Goal: Task Accomplishment & Management: Manage account settings

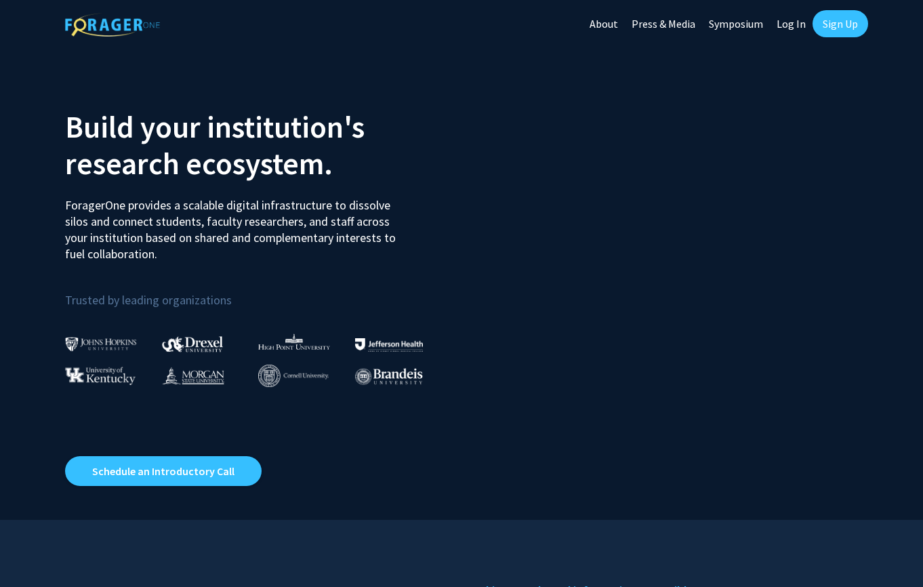
click at [829, 20] on link "Sign Up" at bounding box center [840, 23] width 56 height 27
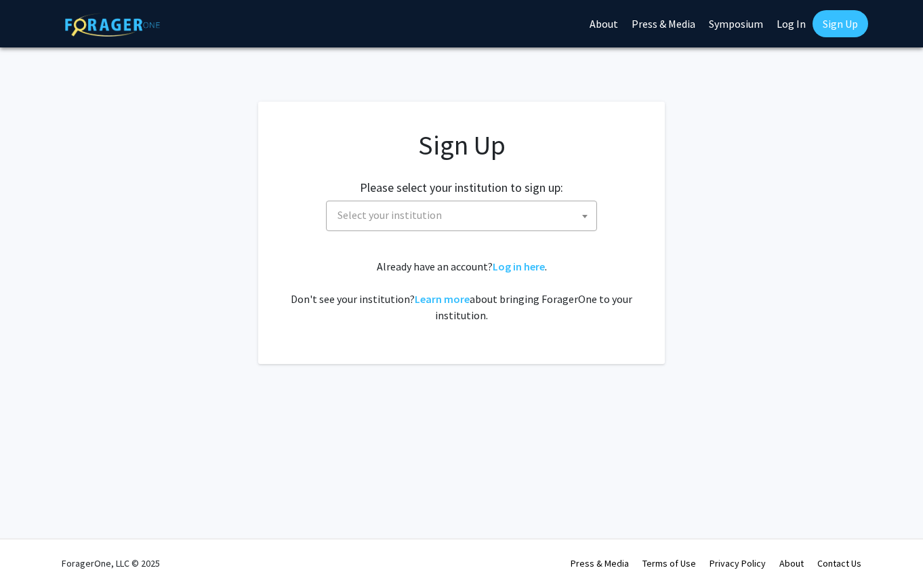
click at [419, 221] on span "Select your institution" at bounding box center [464, 215] width 264 height 28
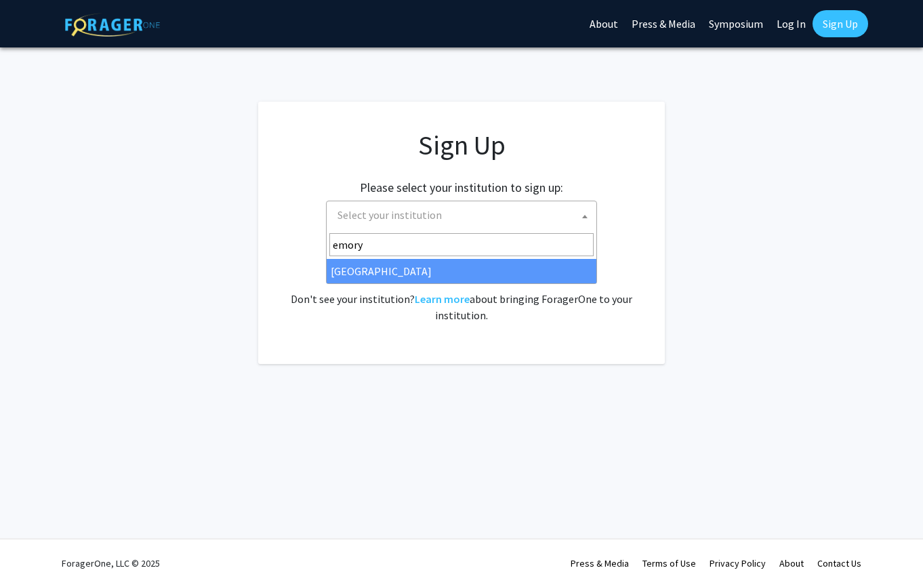
type input "emory"
select select "12"
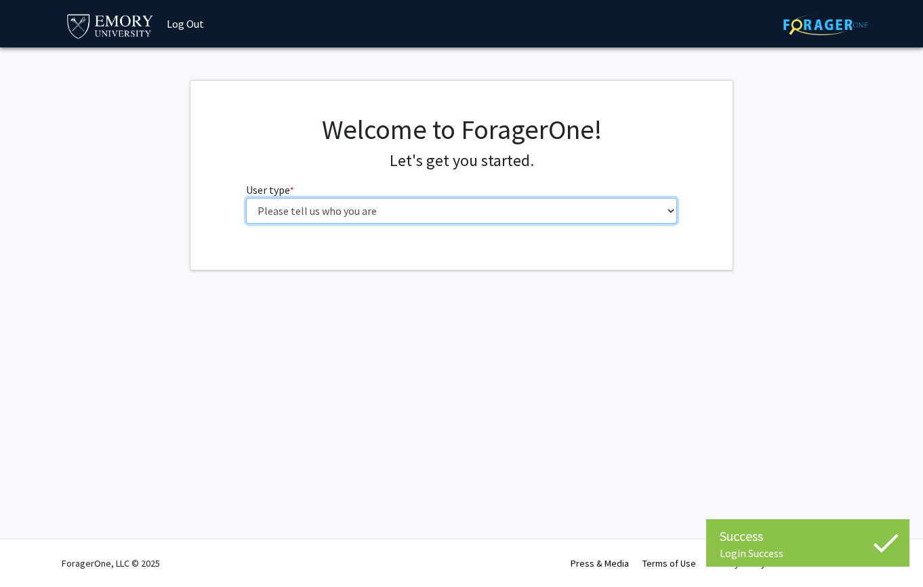
select select "1: undergrad"
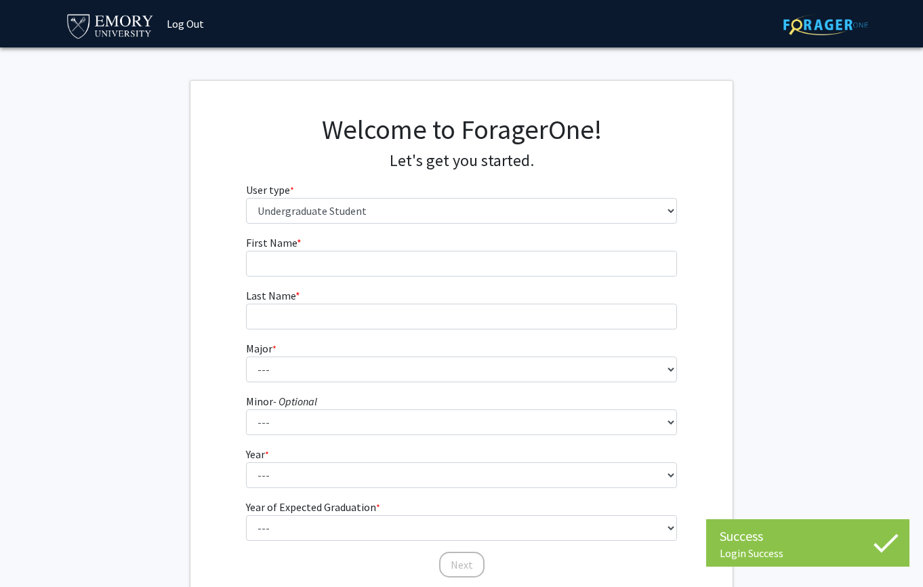
click at [367, 247] on fg-input "First Name * required" at bounding box center [462, 255] width 432 height 42
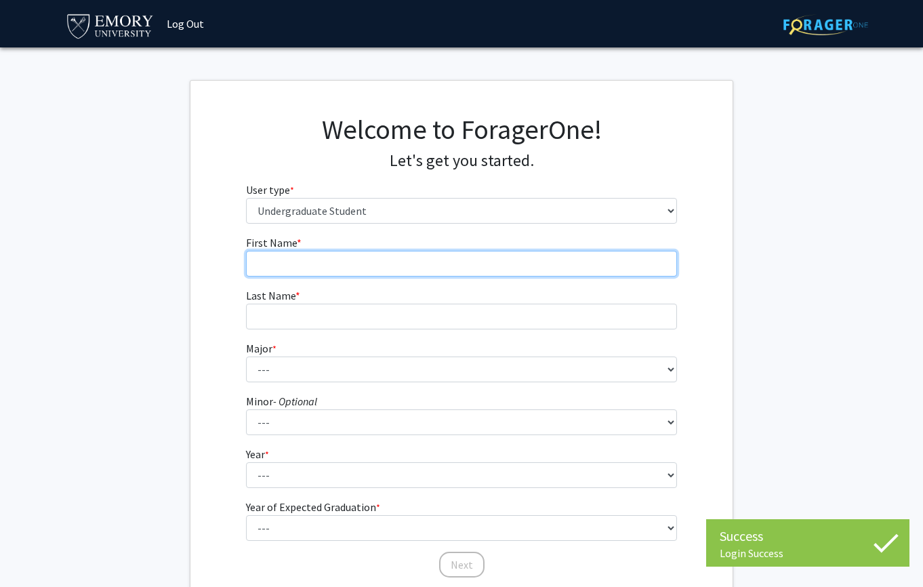
click at [360, 259] on input "First Name * required" at bounding box center [462, 264] width 432 height 26
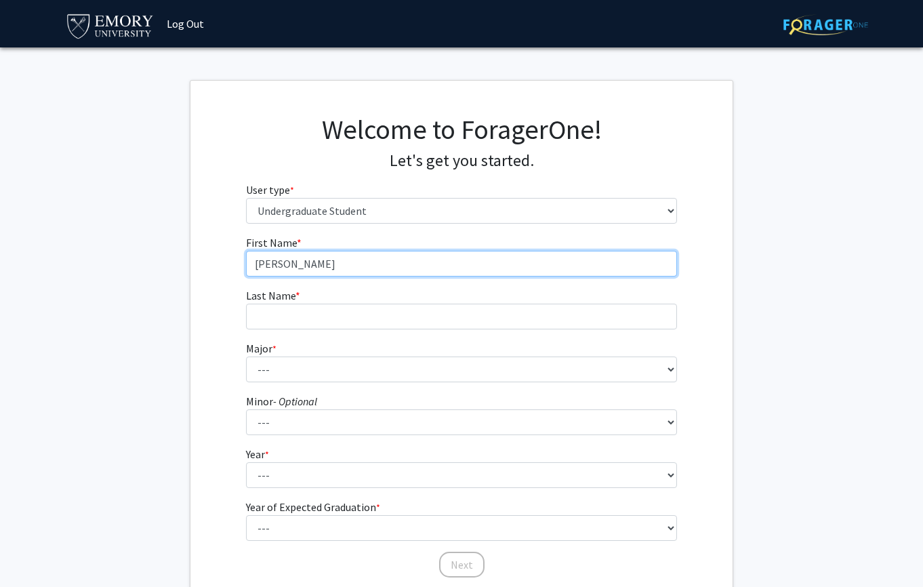
type input "Henry"
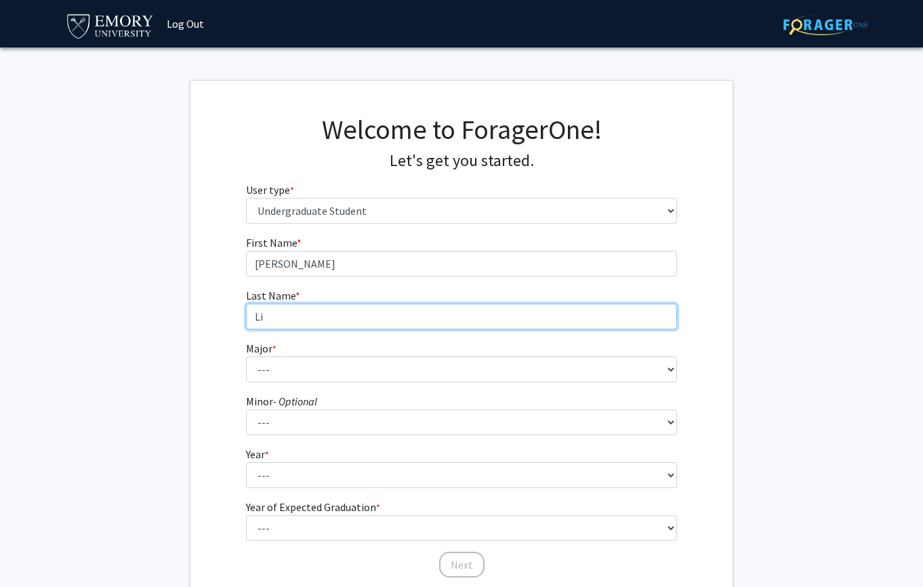
type input "Li"
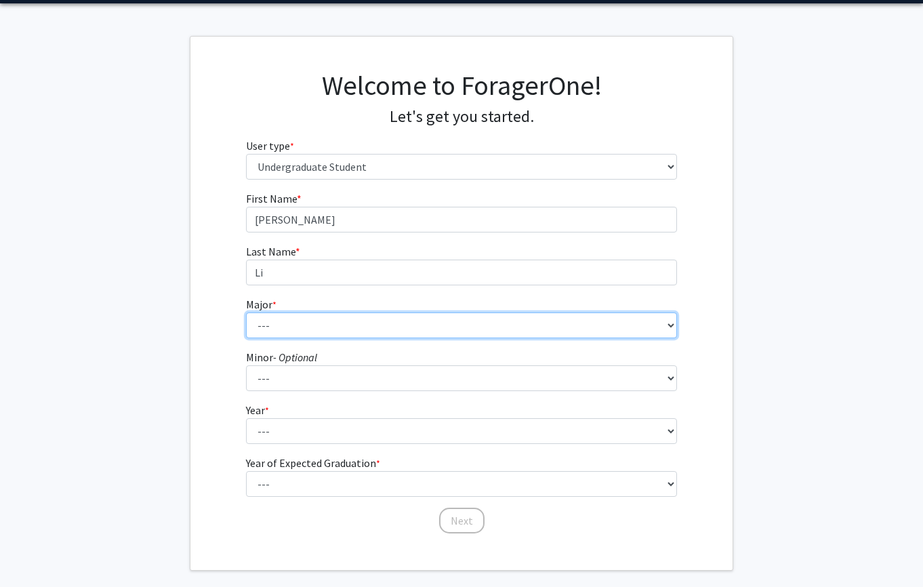
scroll to position [51, 0]
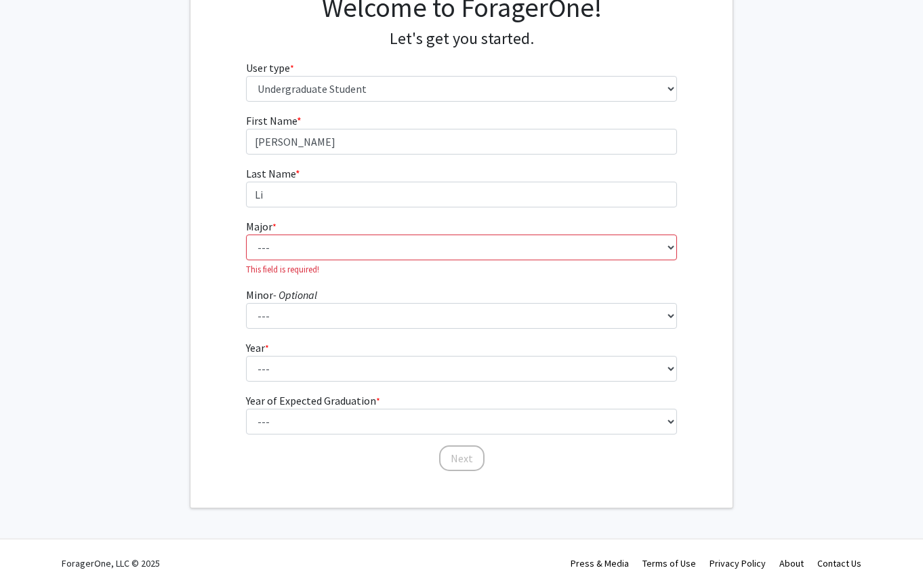
click at [289, 230] on fg-select "Major * required --- Accounting African American Studies African Studies Americ…" at bounding box center [462, 247] width 432 height 58
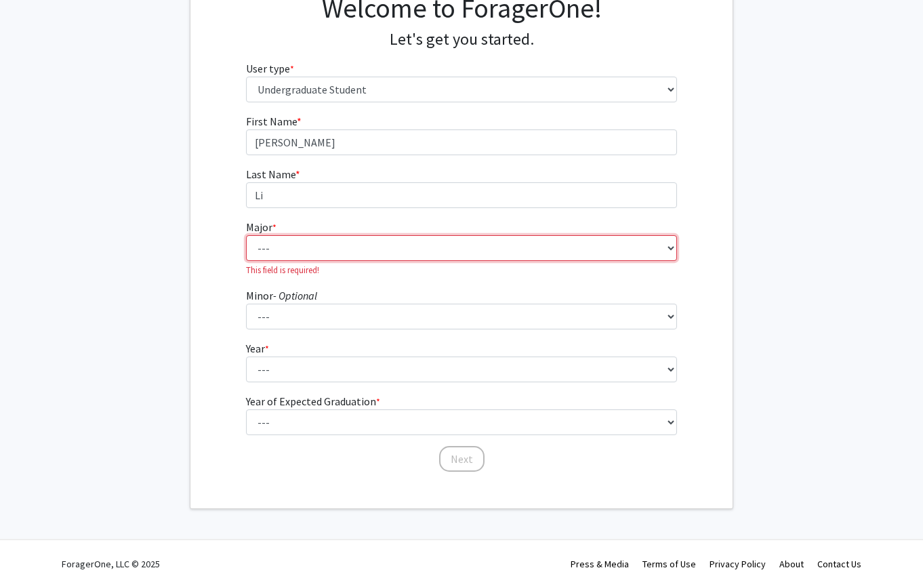
select select "12: 973"
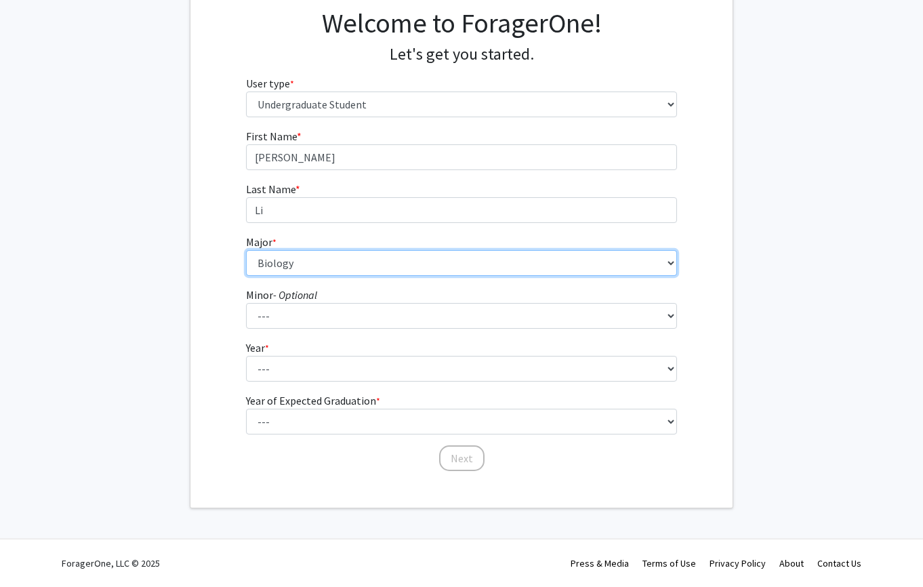
scroll to position [106, 0]
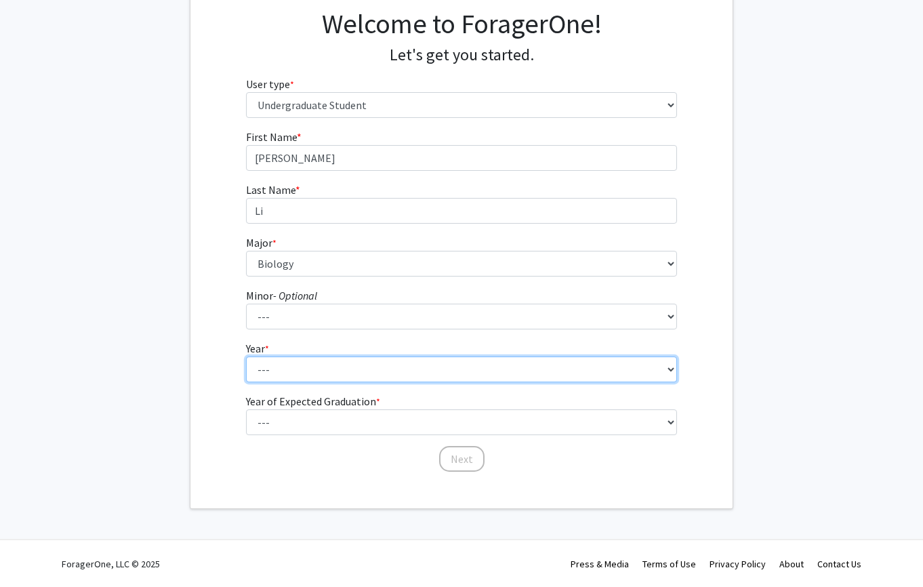
select select "1: first-year"
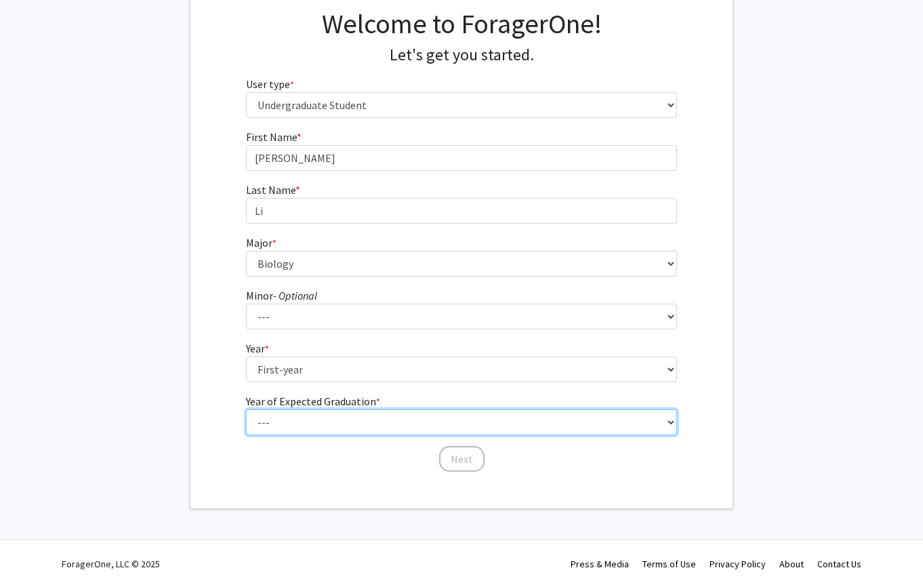
select select "5: 2029"
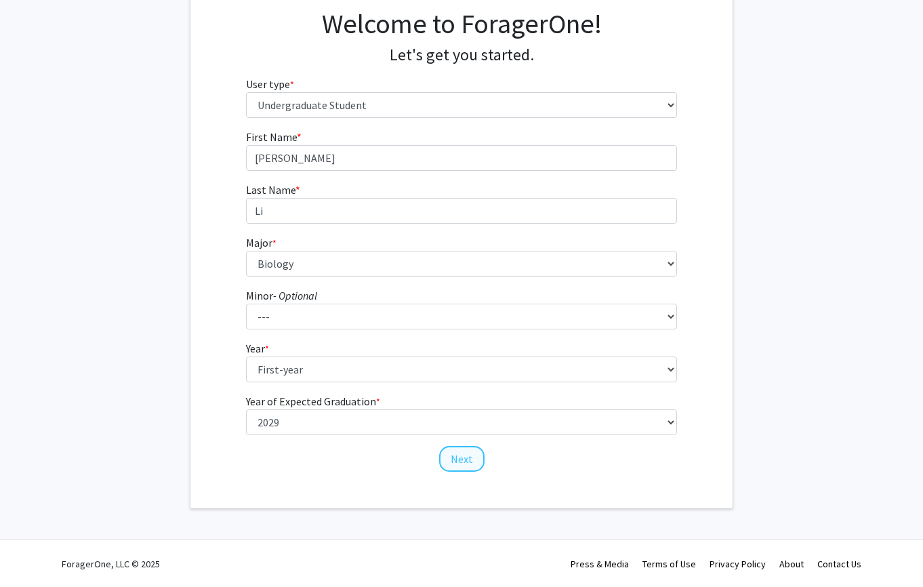
click at [454, 453] on button "Next" at bounding box center [461, 459] width 45 height 26
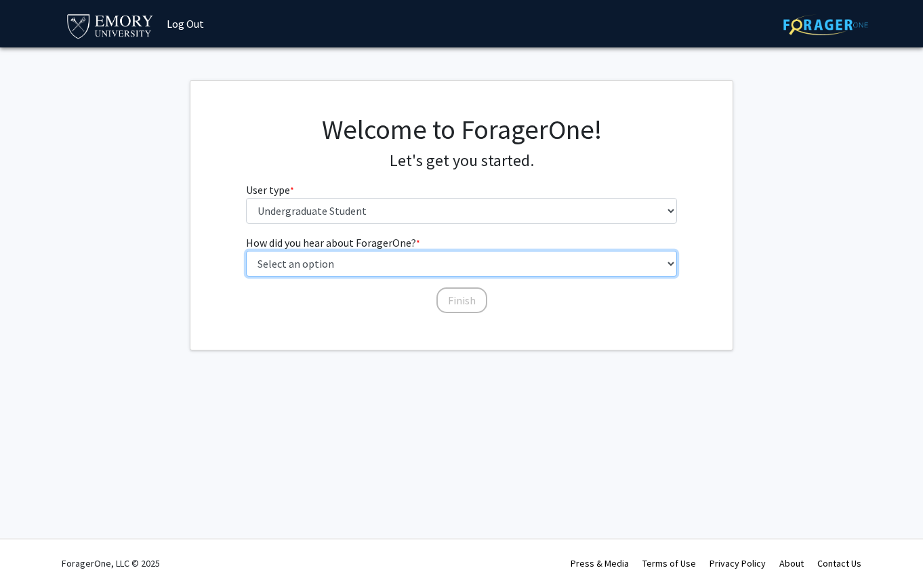
select select "1: peer_recommendation"
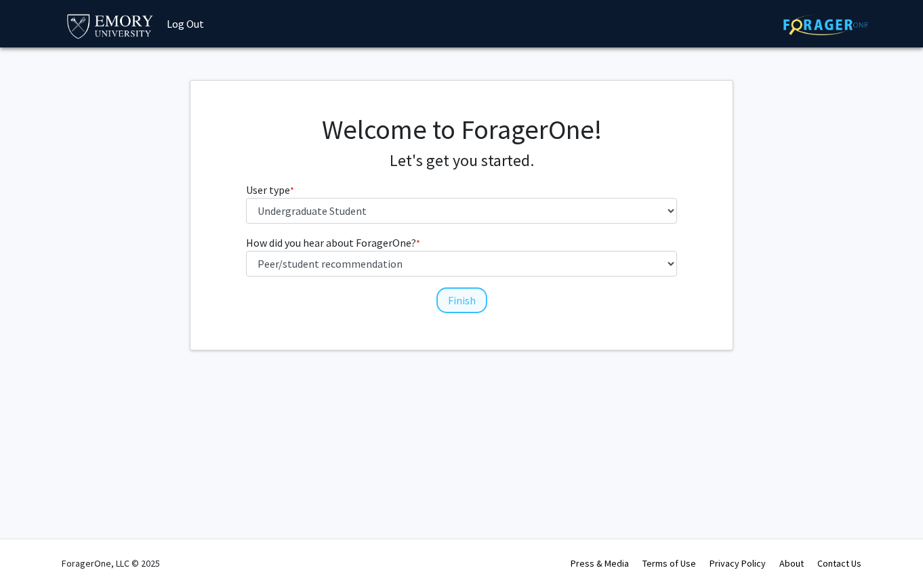
click at [468, 300] on button "Finish" at bounding box center [461, 300] width 51 height 26
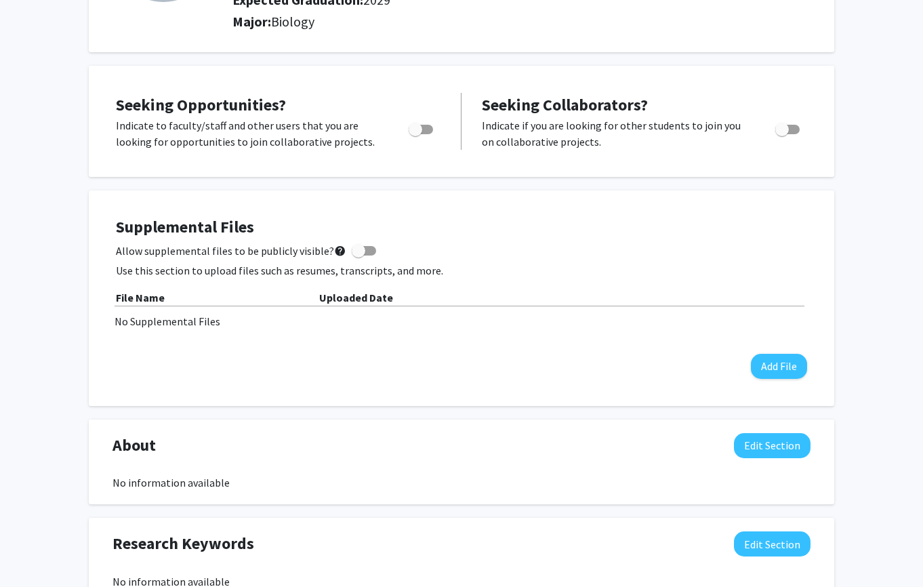
scroll to position [191, 0]
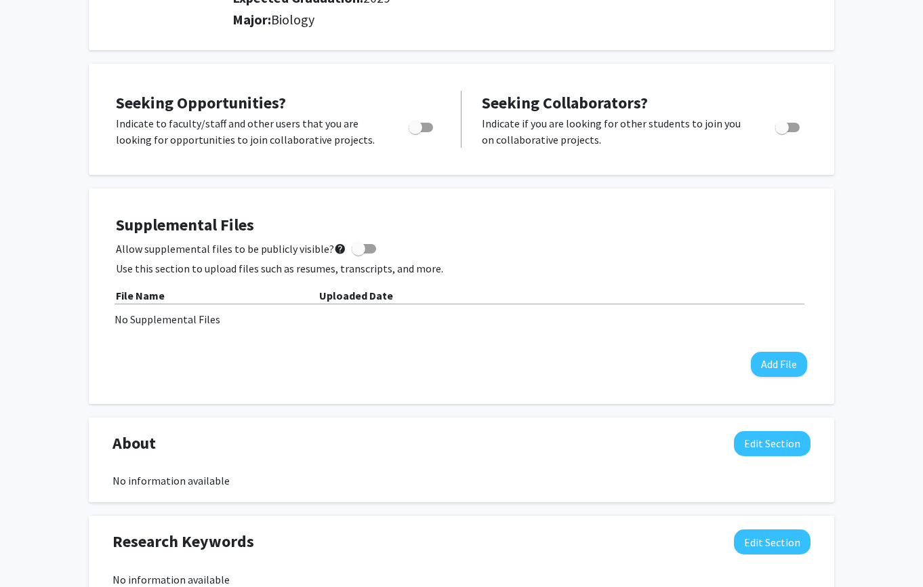
click at [414, 133] on span "Toggle" at bounding box center [416, 128] width 14 height 14
click at [415, 133] on input "Are you actively seeking opportunities?" at bounding box center [415, 132] width 1 height 1
checkbox input "true"
click at [440, 171] on div "Seeking Opportunities? Indicate to faculty/staff and other users that you are l…" at bounding box center [461, 119] width 745 height 111
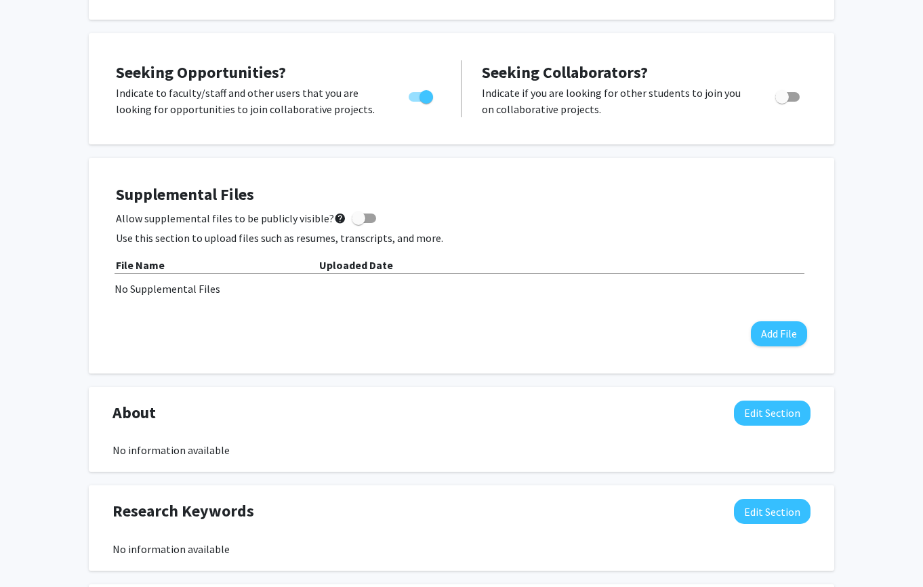
scroll to position [227, 0]
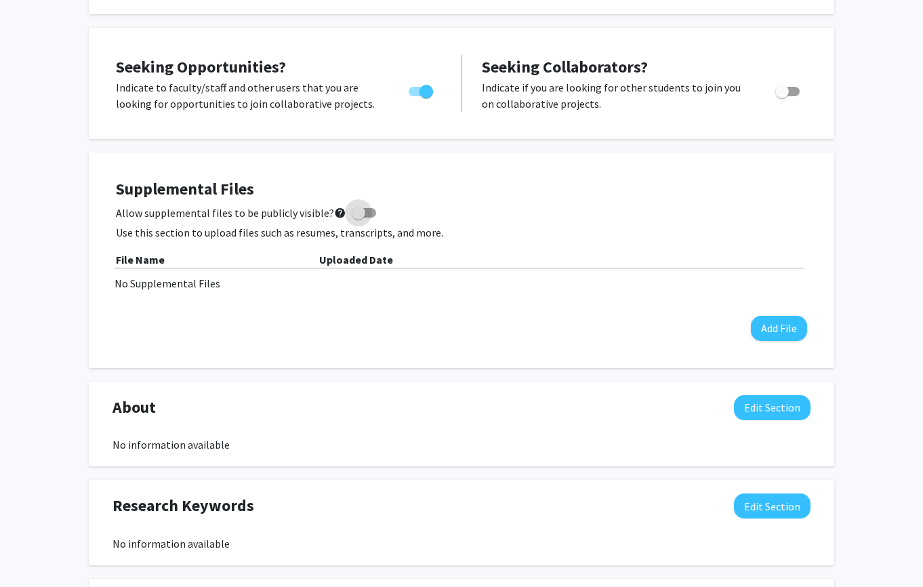
click at [352, 215] on span at bounding box center [359, 213] width 14 height 14
click at [358, 218] on input "Allow supplemental files to be publicly visible? help" at bounding box center [358, 218] width 1 height 1
checkbox input "true"
click at [394, 279] on div "No Supplemental Files" at bounding box center [462, 283] width 694 height 16
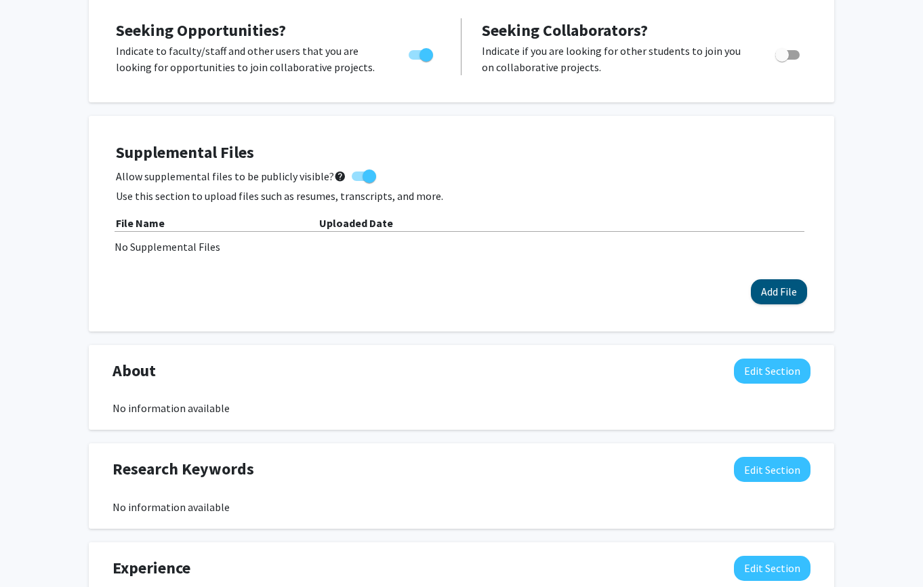
click at [776, 292] on button "Add File" at bounding box center [779, 291] width 56 height 25
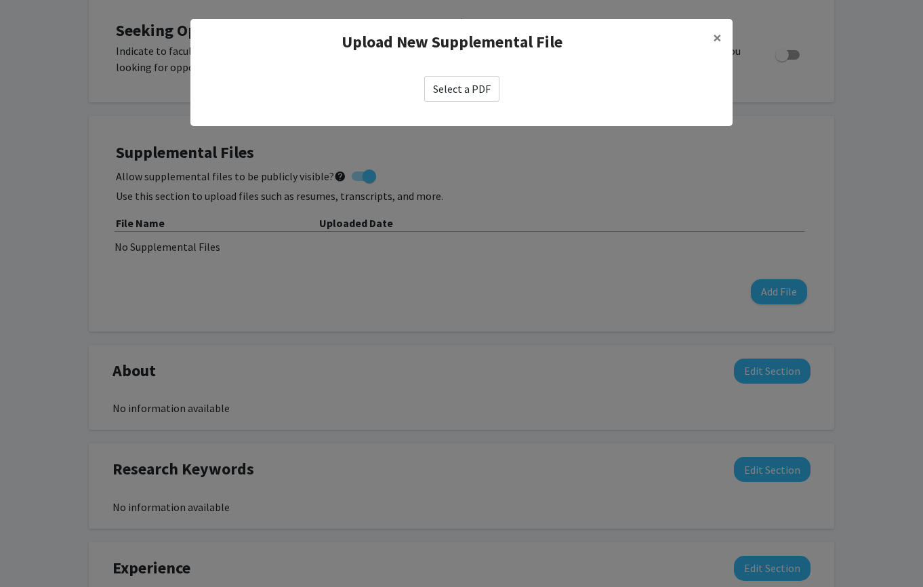
click at [450, 89] on label "Select a PDF" at bounding box center [461, 89] width 75 height 26
click at [0, 0] on input "Select a PDF" at bounding box center [0, 0] width 0 height 0
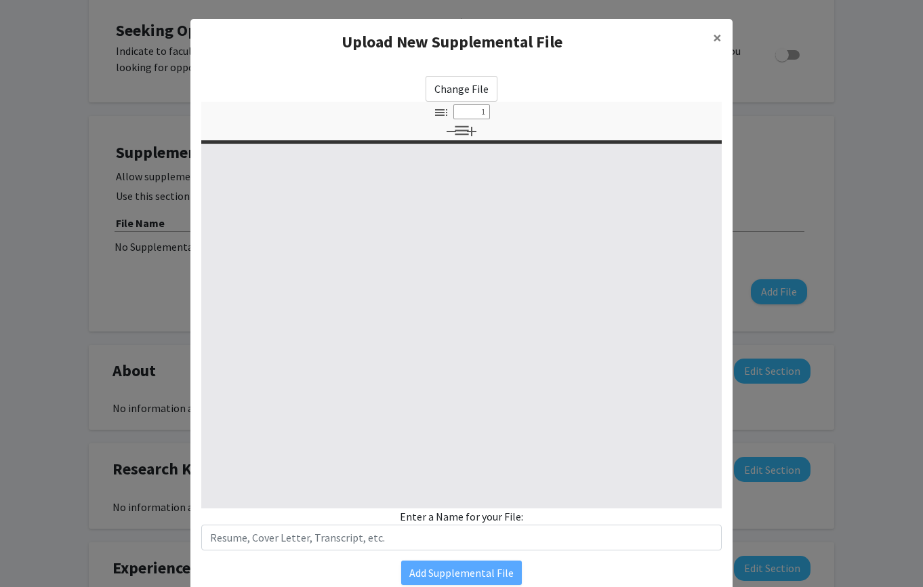
select select "custom"
type input "0"
select select "custom"
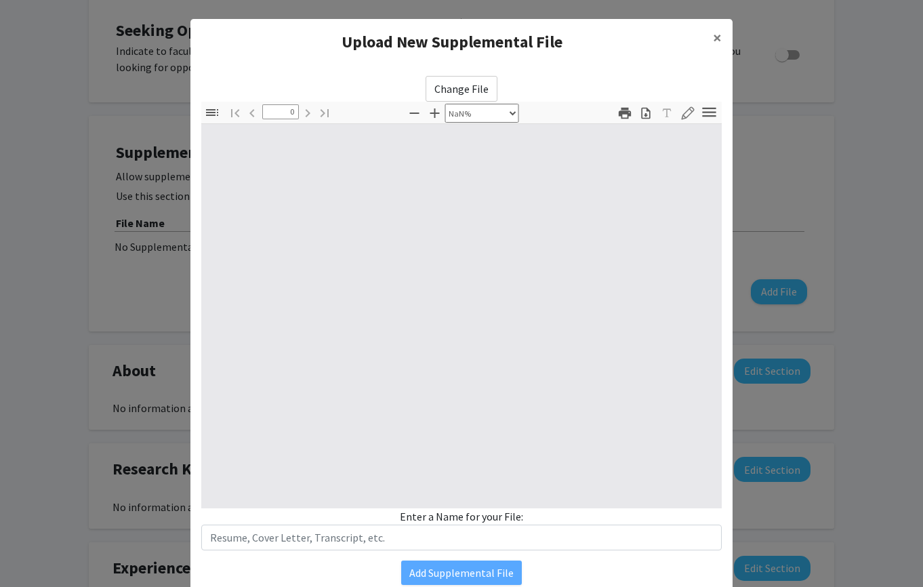
type input "1"
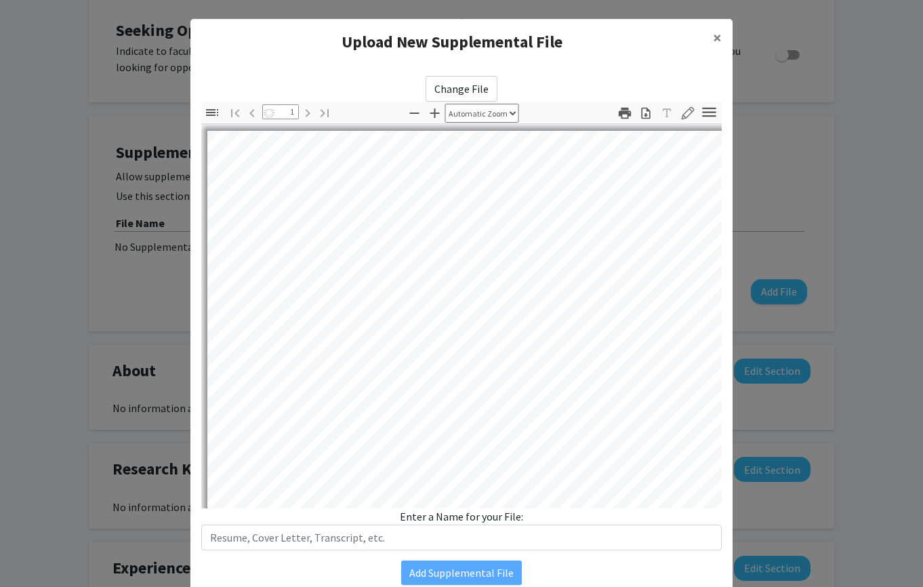
select select "auto"
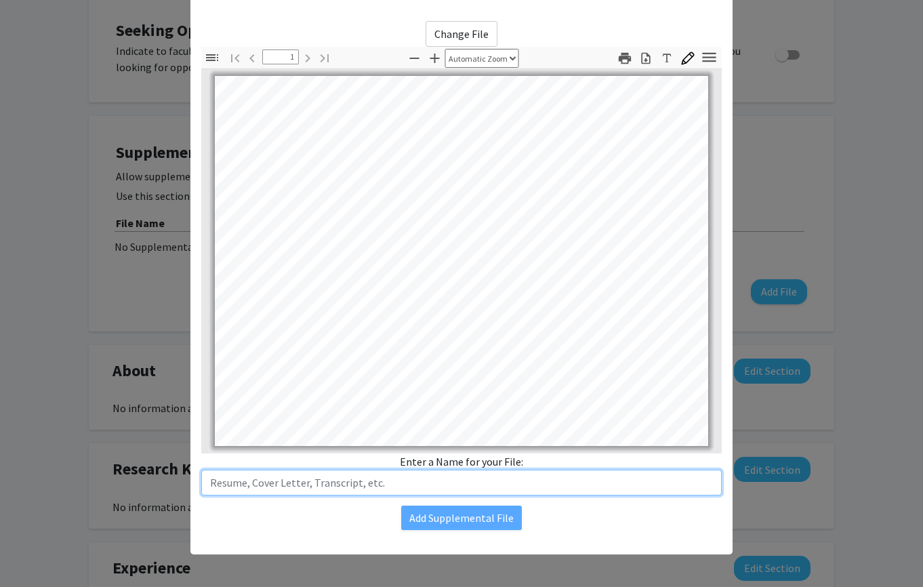
click at [440, 488] on input "text" at bounding box center [461, 483] width 520 height 26
type input "S"
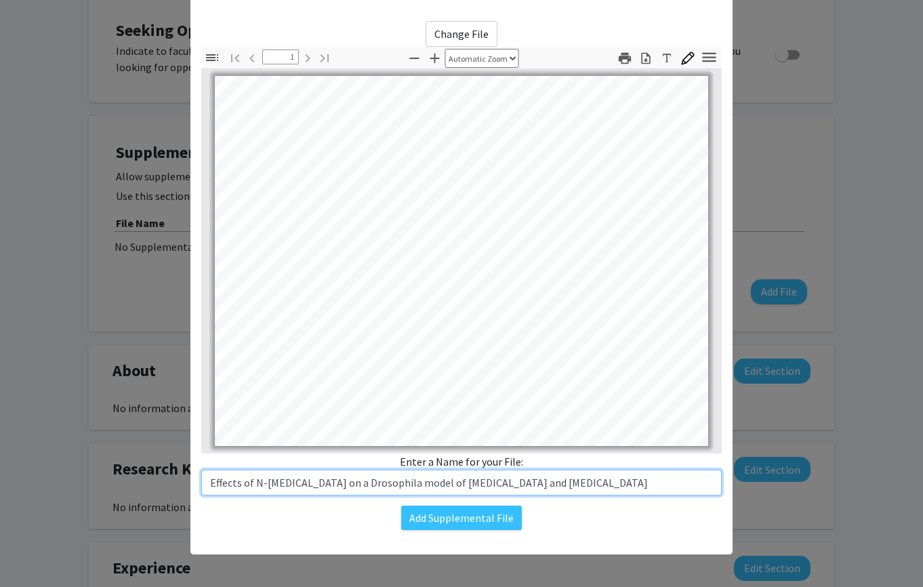
click at [211, 485] on input "Effects of N-acetylcysteine on a Drosophila model of epilepsy and autism" at bounding box center [461, 483] width 520 height 26
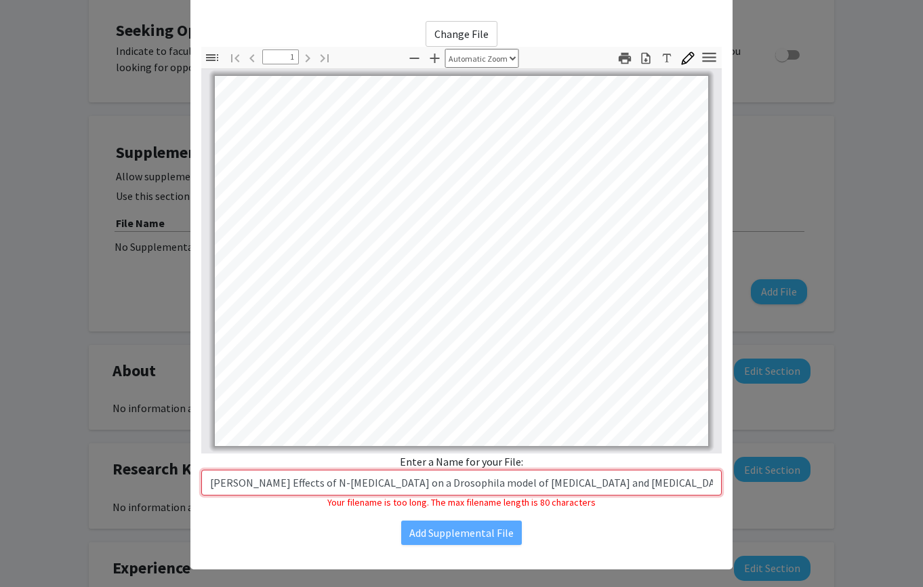
drag, startPoint x: 619, startPoint y: 485, endPoint x: 251, endPoint y: 484, distance: 368.6
click at [251, 484] on input "Henry Li Effects of N-acetylcysteine on a Drosophila model of epilepsy and auti…" at bounding box center [461, 483] width 520 height 26
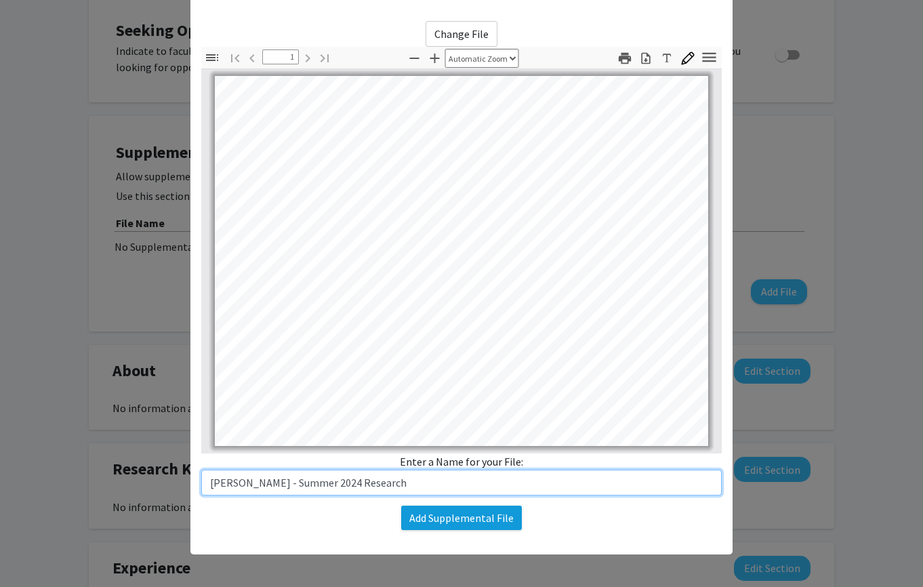
type input "Henry Li - Summer 2024 Research"
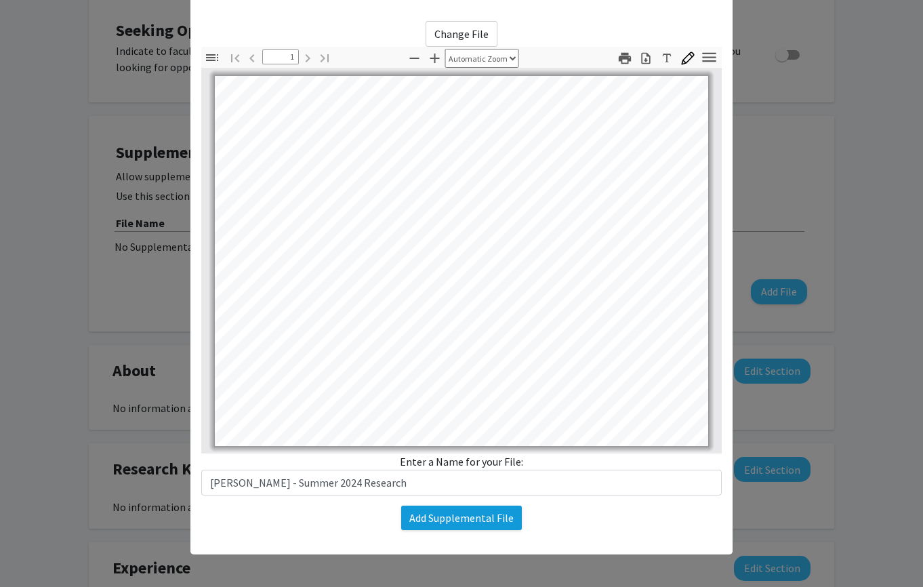
click at [453, 522] on button "Add Supplemental File" at bounding box center [461, 518] width 121 height 24
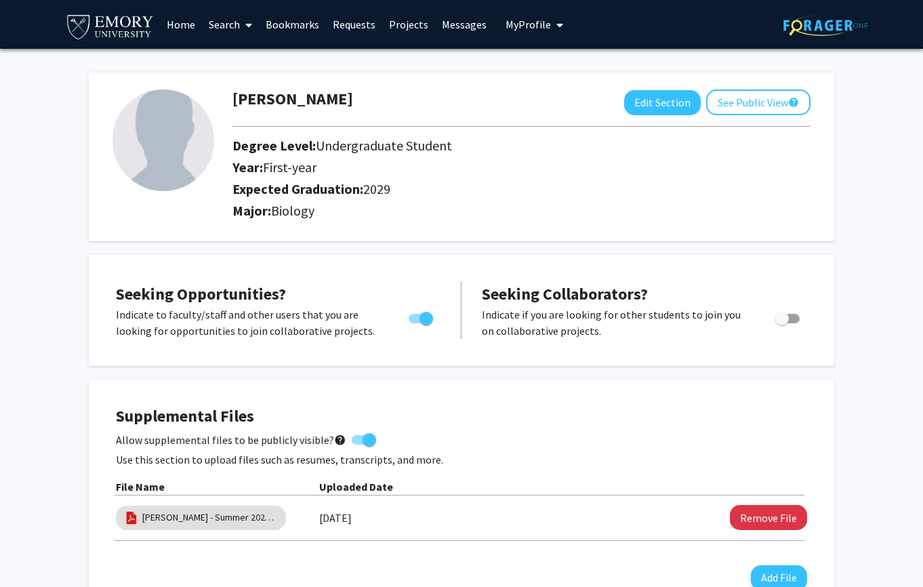
scroll to position [0, 0]
click at [148, 139] on img at bounding box center [163, 140] width 102 height 102
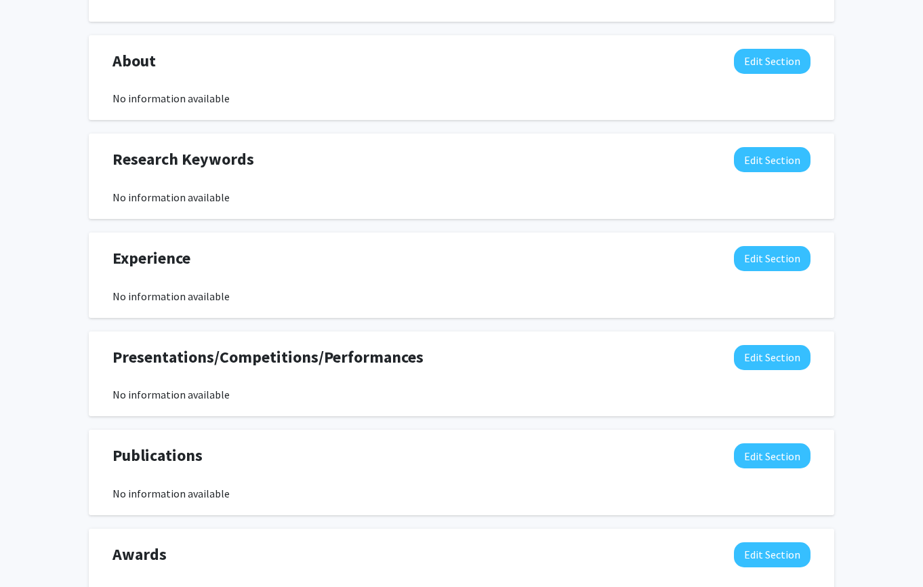
scroll to position [600, 0]
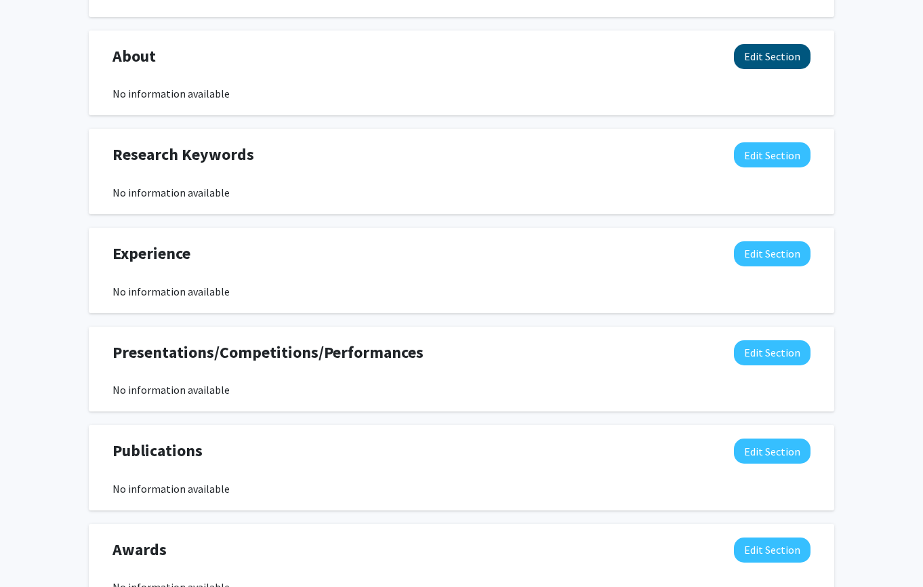
click at [768, 60] on button "Edit Section" at bounding box center [772, 56] width 77 height 25
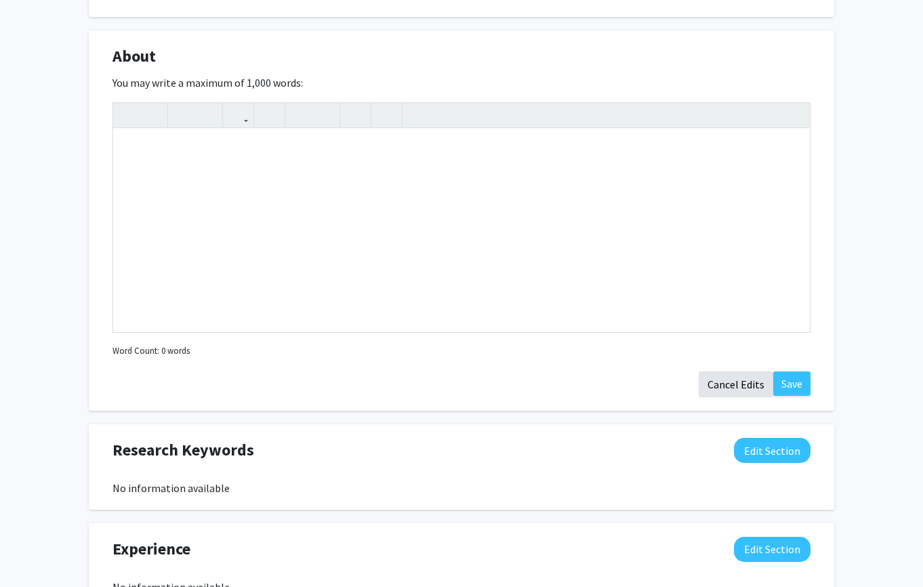
click at [741, 380] on button "Cancel Edits" at bounding box center [736, 384] width 75 height 26
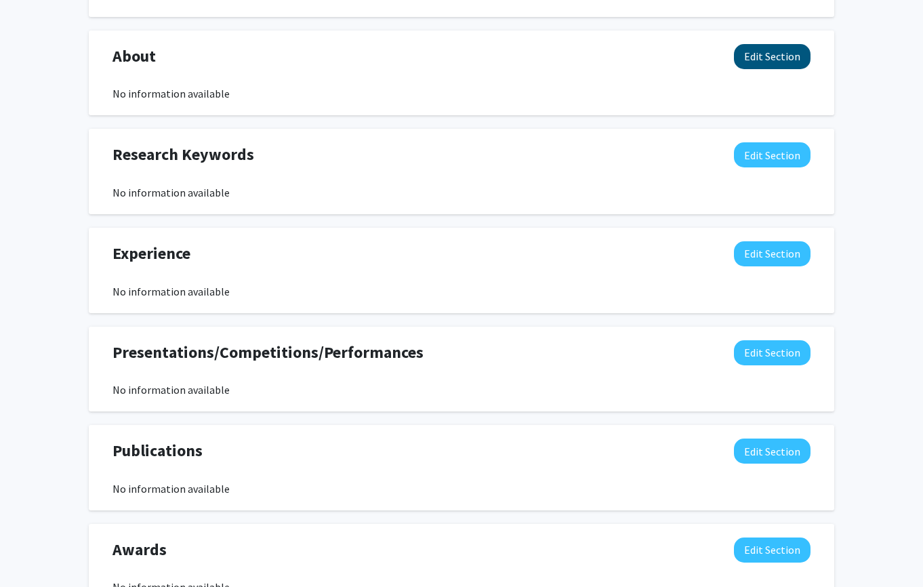
click at [779, 50] on button "Edit Section" at bounding box center [772, 56] width 77 height 25
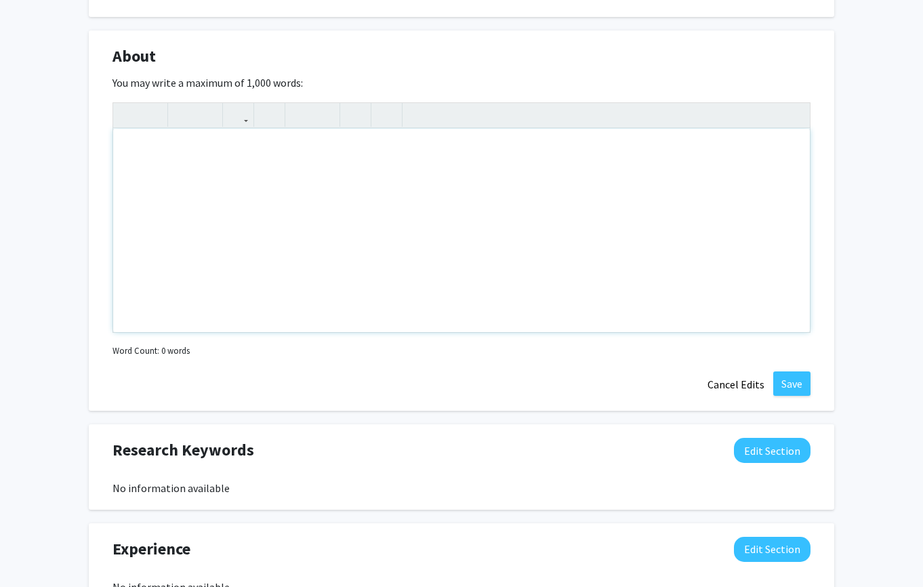
click at [586, 203] on div "Note to users with screen readers: Please deactivate our accessibility plugin f…" at bounding box center [461, 230] width 697 height 203
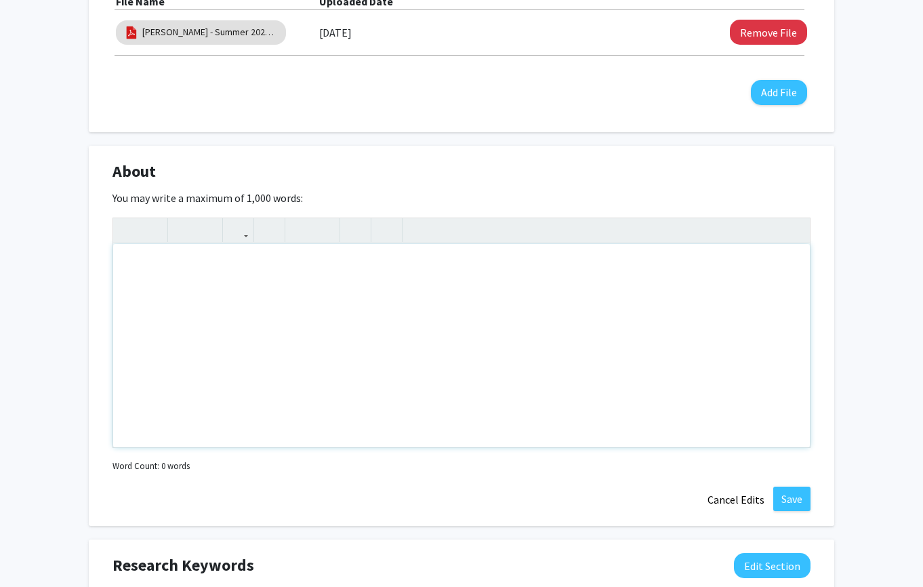
scroll to position [481, 0]
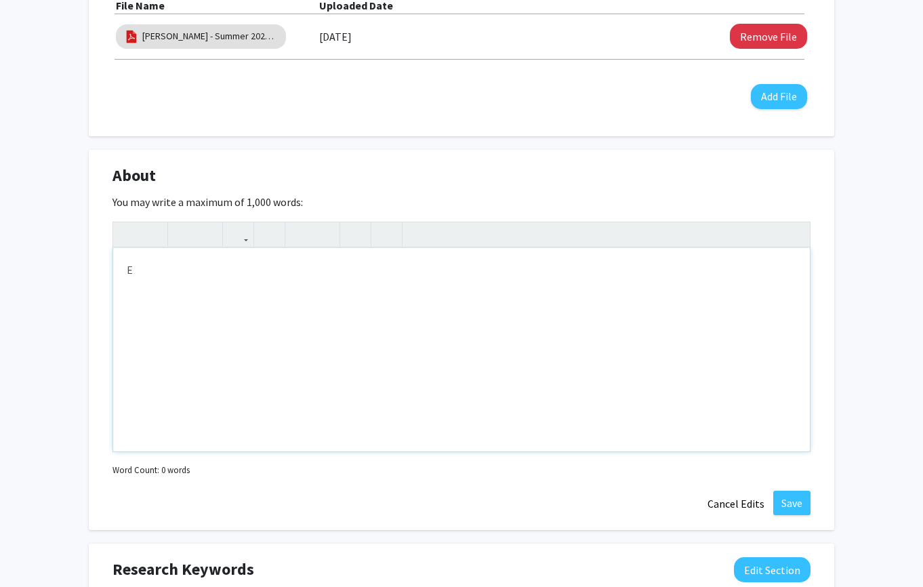
type textarea "E"
click at [124, 279] on div "Undergraduate" at bounding box center [461, 349] width 697 height 203
click at [125, 270] on div "Undergraduate" at bounding box center [461, 349] width 697 height 203
click at [339, 296] on p "My name is Henry Li, and I'm an undergraduate" at bounding box center [461, 297] width 669 height 16
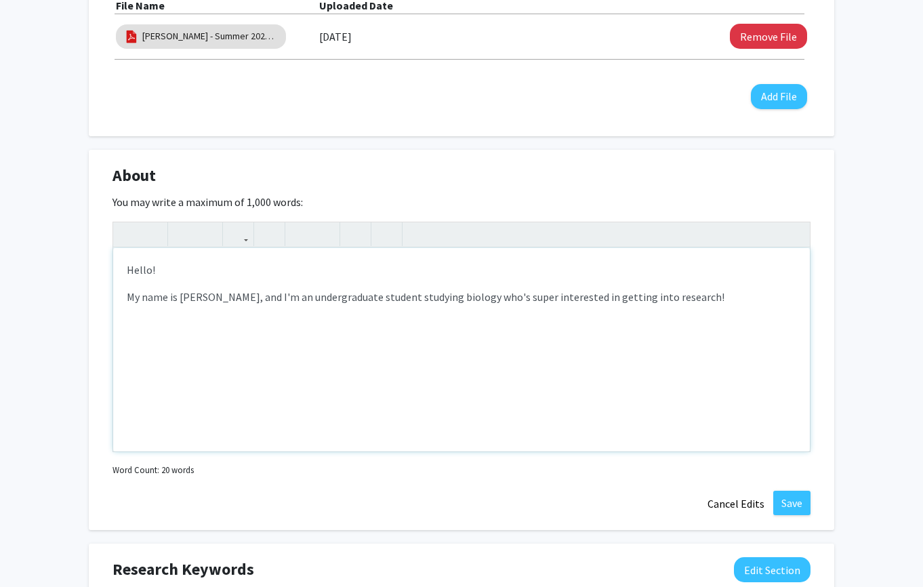
type textarea "<p>Hello!</p><p>My name is Henry Li, and I'm an undergraduate student studying …"
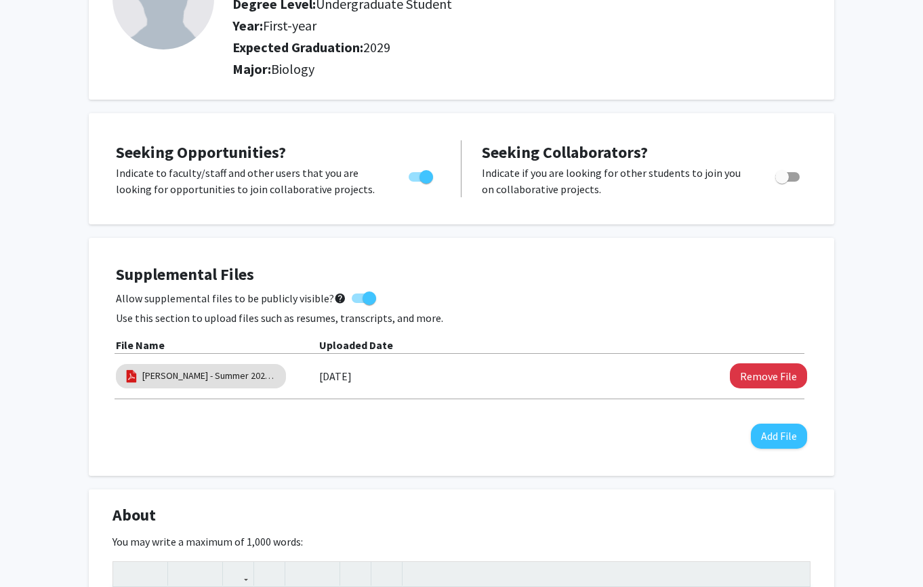
scroll to position [167, 0]
